Goal: Information Seeking & Learning: Learn about a topic

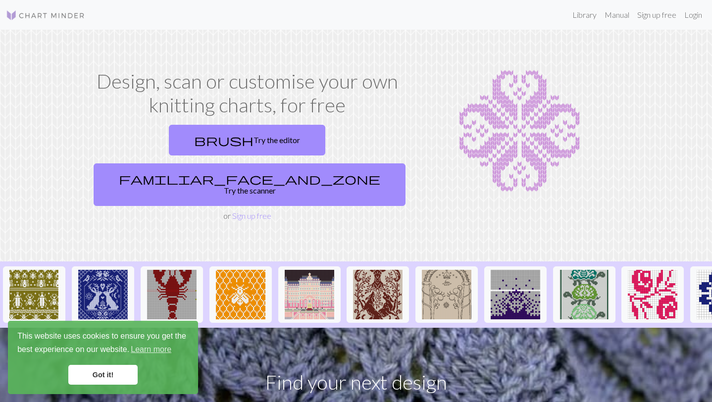
click at [93, 370] on link "Got it!" at bounding box center [102, 375] width 69 height 20
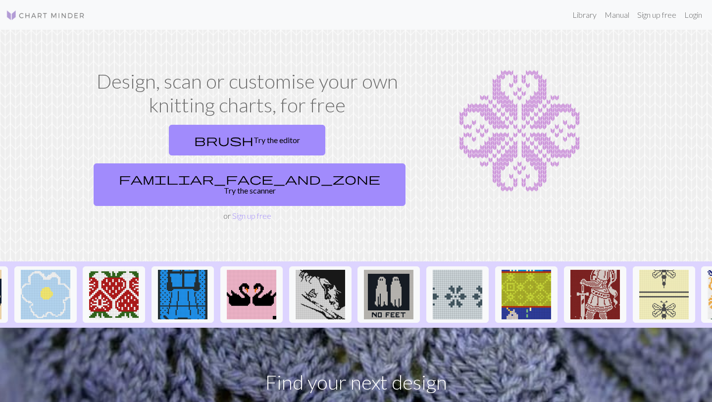
scroll to position [0, 1006]
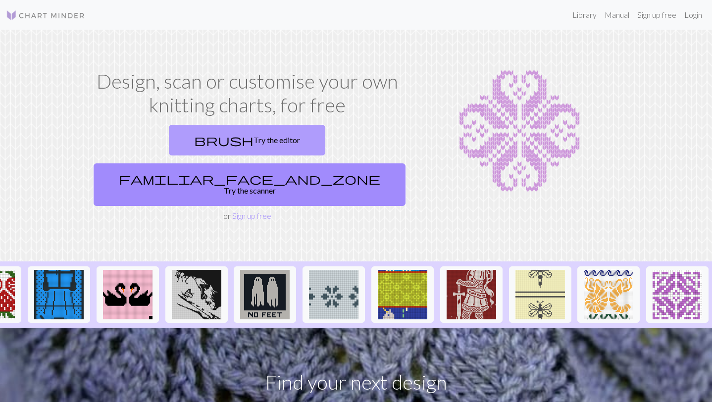
click at [192, 148] on link "brush Try the editor" at bounding box center [247, 140] width 156 height 31
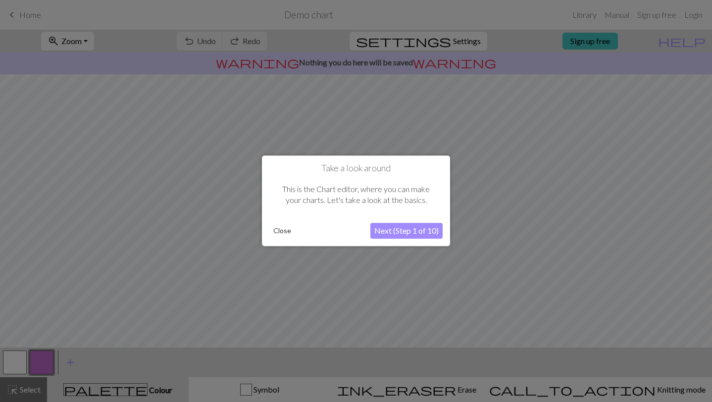
click at [398, 228] on button "Next (Step 1 of 10)" at bounding box center [406, 231] width 72 height 16
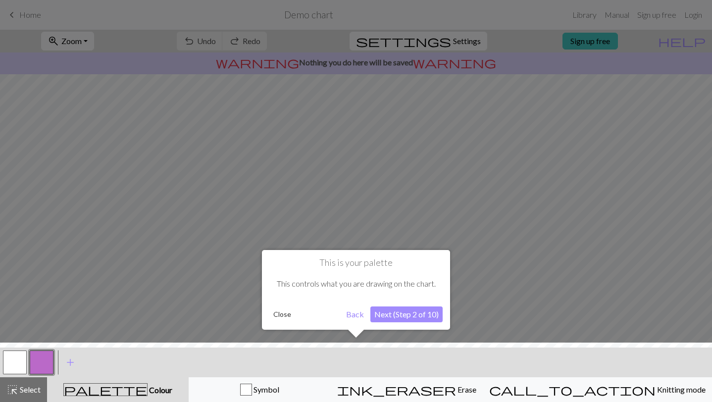
click at [412, 314] on button "Next (Step 2 of 10)" at bounding box center [406, 314] width 72 height 16
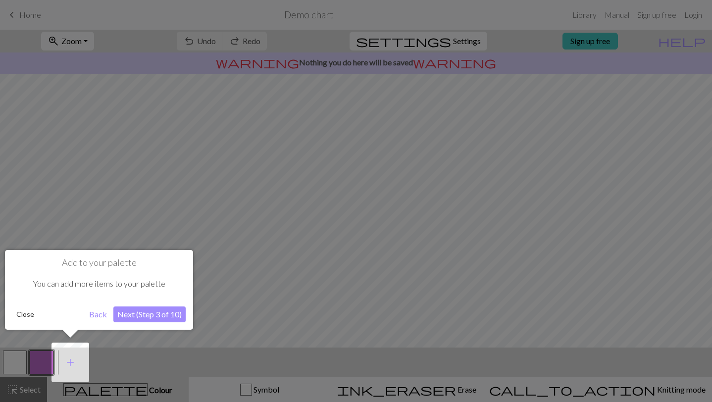
click at [168, 319] on button "Next (Step 3 of 10)" at bounding box center [149, 314] width 72 height 16
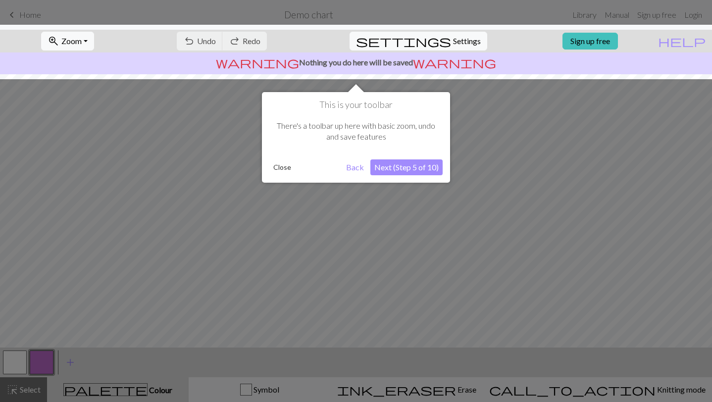
click at [423, 169] on button "Next (Step 5 of 10)" at bounding box center [406, 167] width 72 height 16
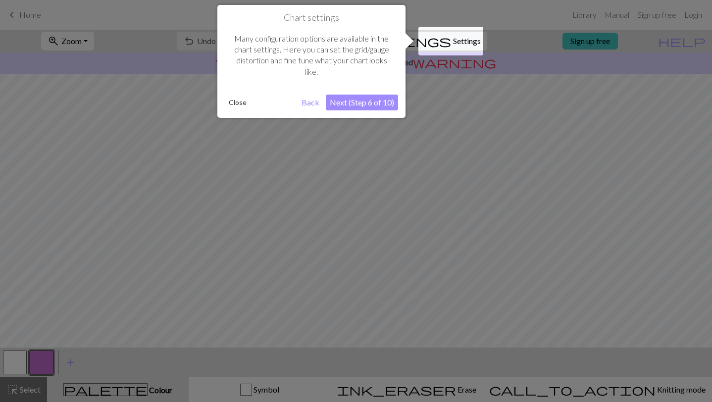
click at [386, 104] on button "Next (Step 6 of 10)" at bounding box center [362, 103] width 72 height 16
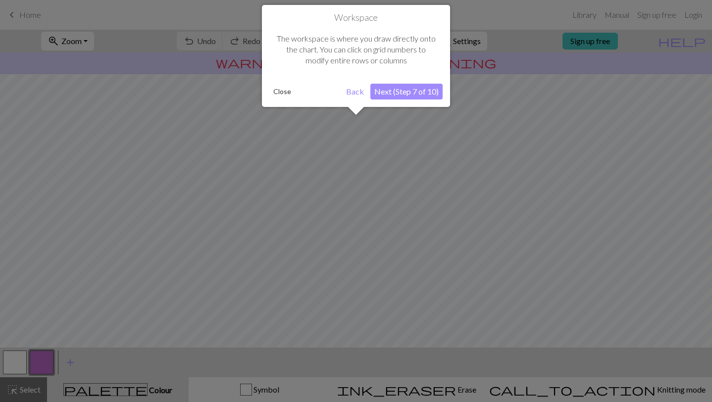
scroll to position [59, 0]
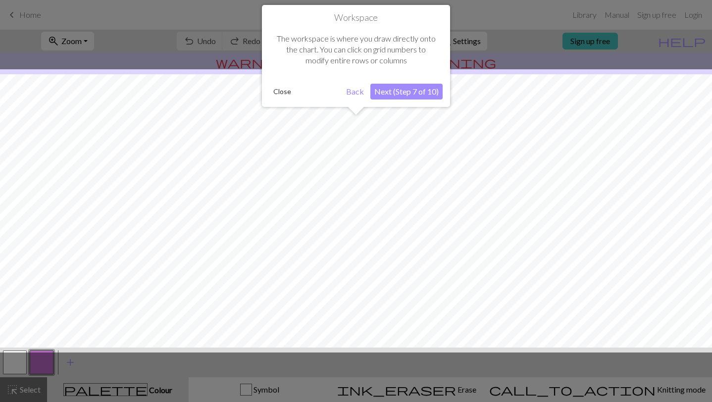
click at [410, 91] on button "Next (Step 7 of 10)" at bounding box center [406, 92] width 72 height 16
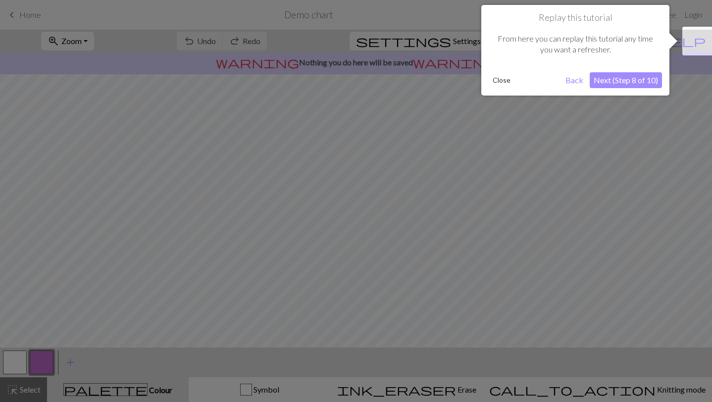
click at [638, 78] on button "Next (Step 8 of 10)" at bounding box center [626, 80] width 72 height 16
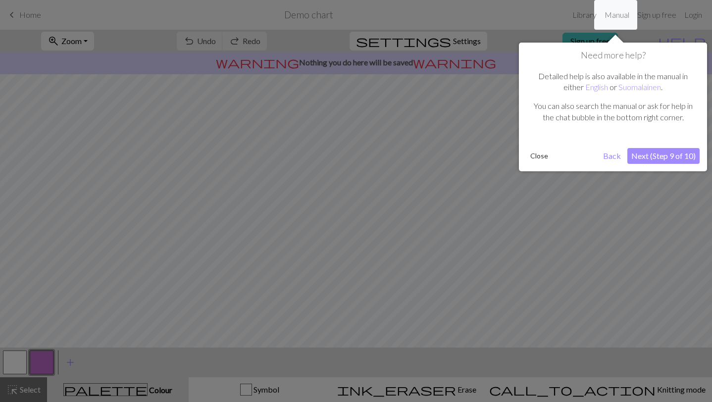
click at [661, 153] on button "Next (Step 9 of 10)" at bounding box center [663, 156] width 72 height 16
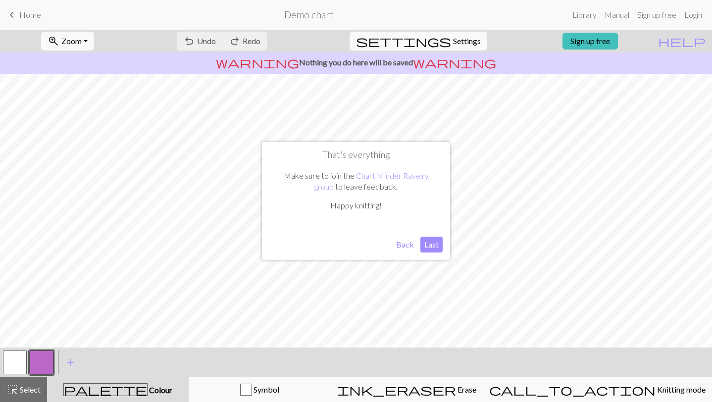
click at [433, 244] on button "Last" at bounding box center [431, 245] width 22 height 16
click at [319, 10] on h2 "Demo chart" at bounding box center [308, 14] width 49 height 11
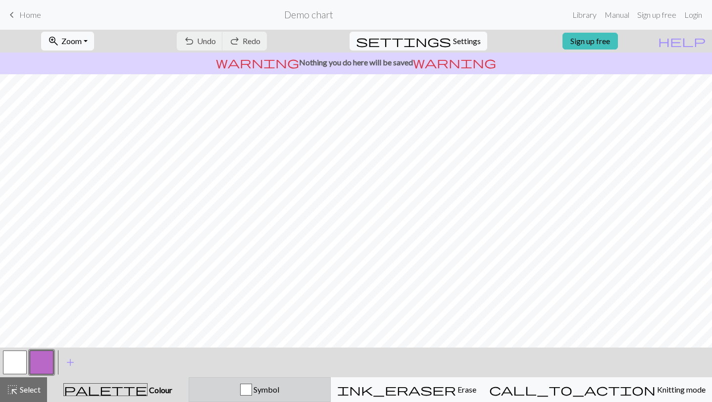
click at [315, 380] on button "Symbol" at bounding box center [260, 389] width 142 height 25
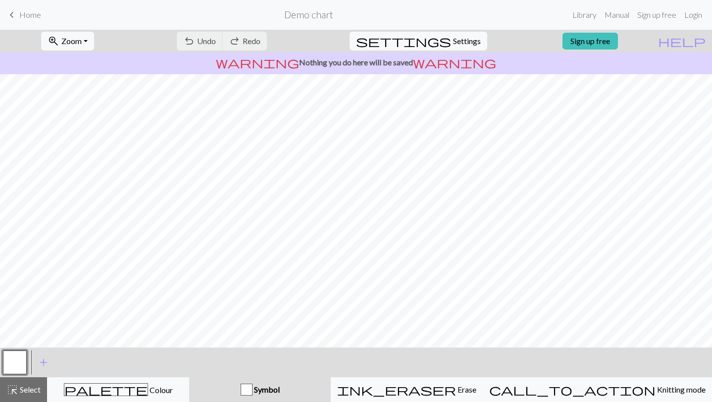
click at [315, 380] on button "Symbol" at bounding box center [260, 389] width 142 height 25
click at [453, 40] on span "Settings" at bounding box center [467, 41] width 28 height 12
select select "aran"
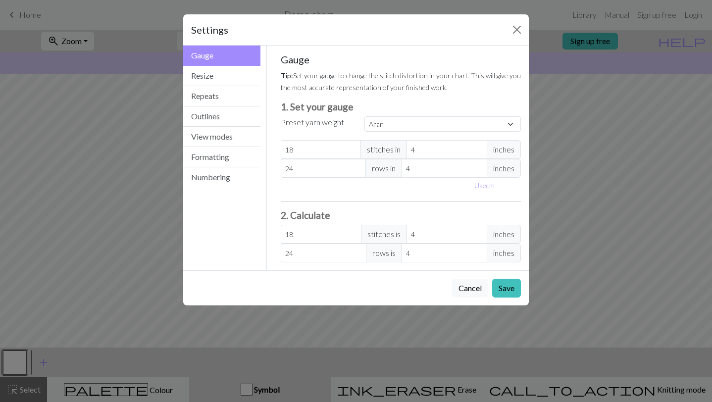
click at [634, 144] on div "Settings Gauge Gauge Resize Repeats Outlines View modes Formatting Numbering Ga…" at bounding box center [356, 201] width 712 height 402
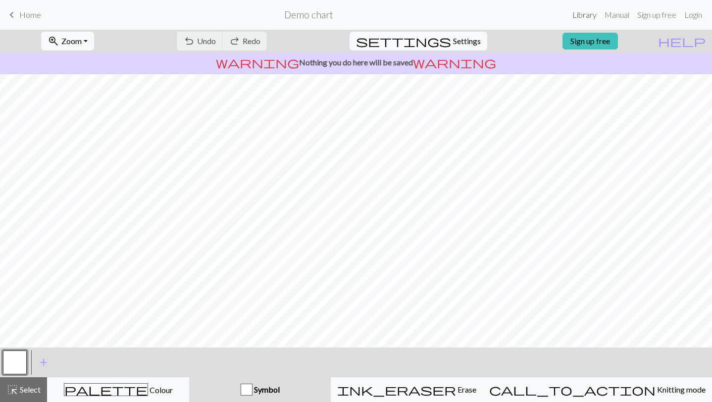
click at [582, 11] on link "Library" at bounding box center [584, 15] width 32 height 20
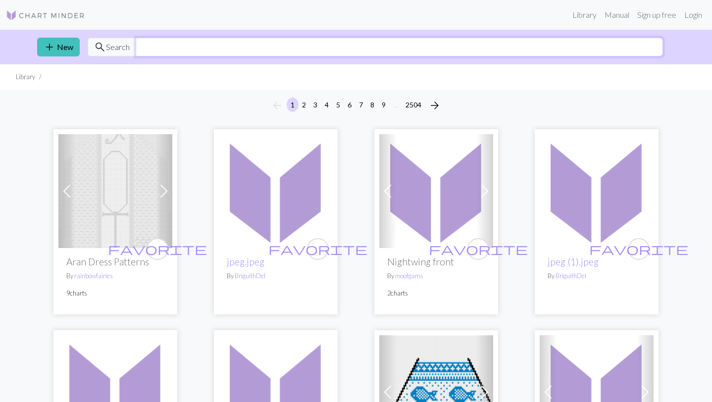
click at [427, 45] on input "text" at bounding box center [399, 47] width 527 height 19
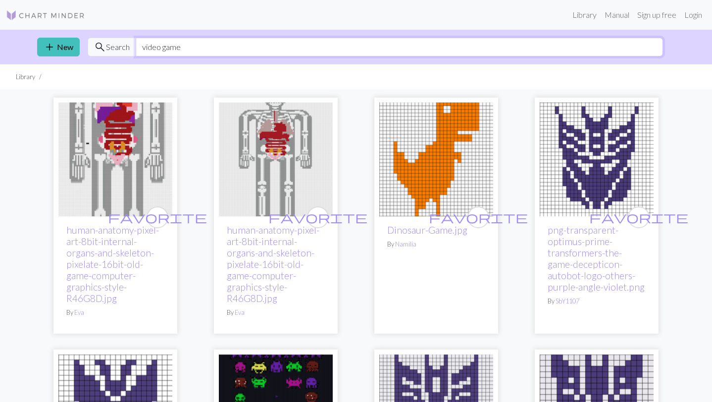
drag, startPoint x: 223, startPoint y: 44, endPoint x: 140, endPoint y: 36, distance: 83.0
click at [140, 37] on div "add New search Search video game" at bounding box center [355, 47] width 653 height 35
type input "game controller"
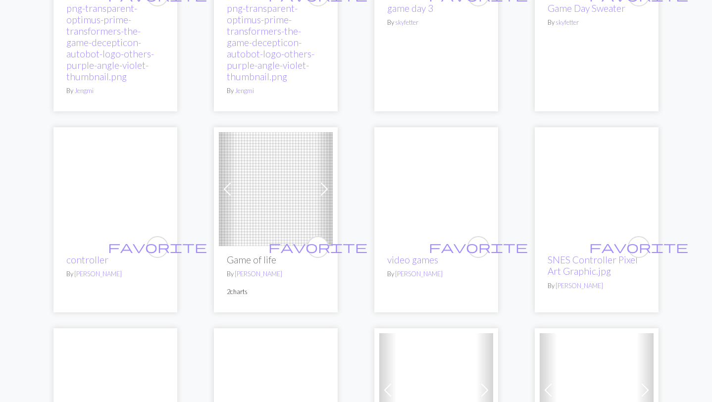
scroll to position [606, 0]
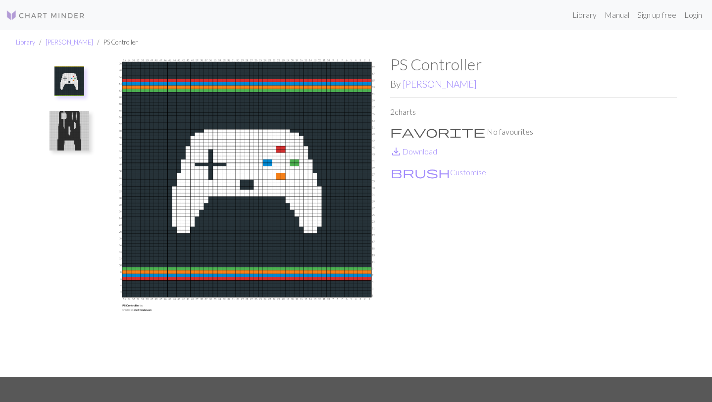
click at [271, 123] on img at bounding box center [246, 216] width 287 height 322
click at [75, 130] on img at bounding box center [69, 131] width 40 height 40
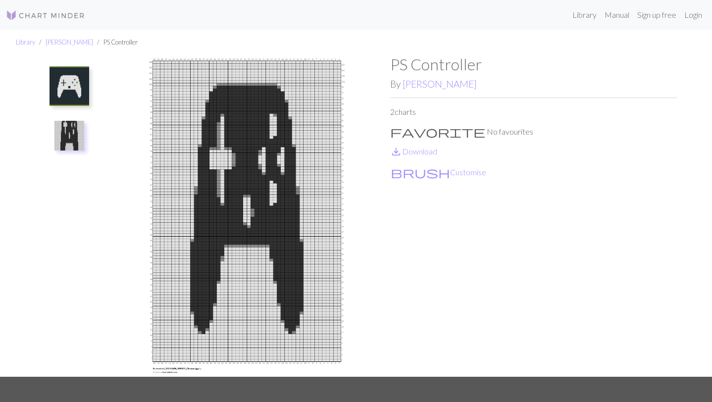
click at [74, 87] on img at bounding box center [69, 86] width 40 height 40
